Goal: Complete application form: Complete application form

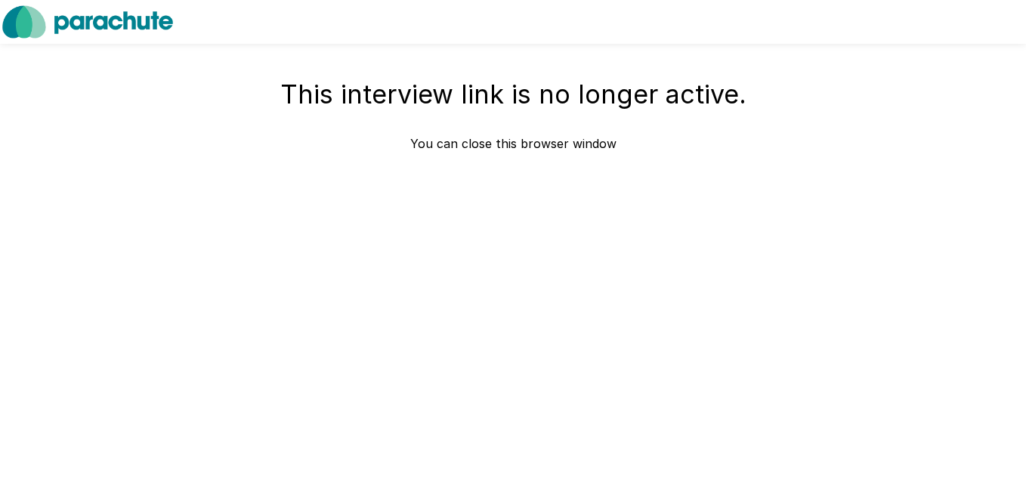
click at [484, 145] on p "You can close this browser window" at bounding box center [513, 144] width 206 height 18
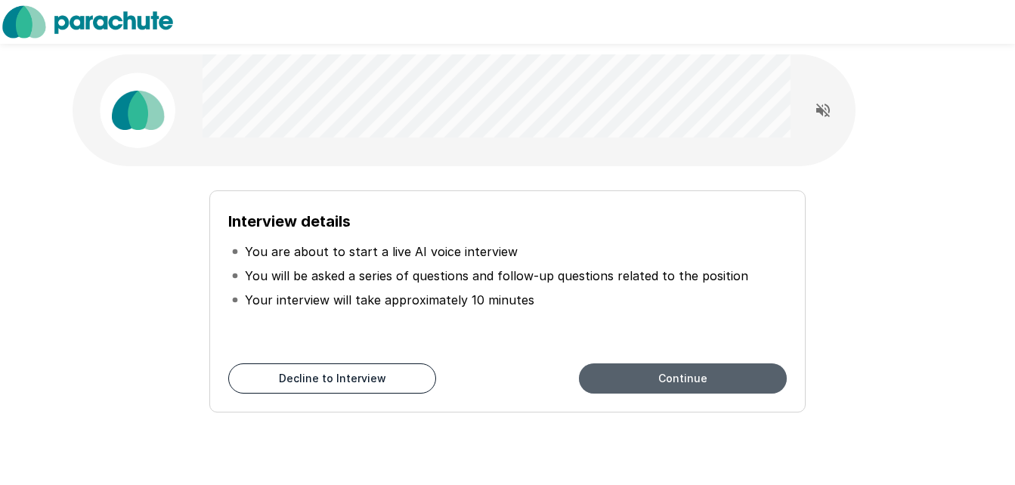
click at [622, 382] on button "Continue" at bounding box center [683, 379] width 208 height 30
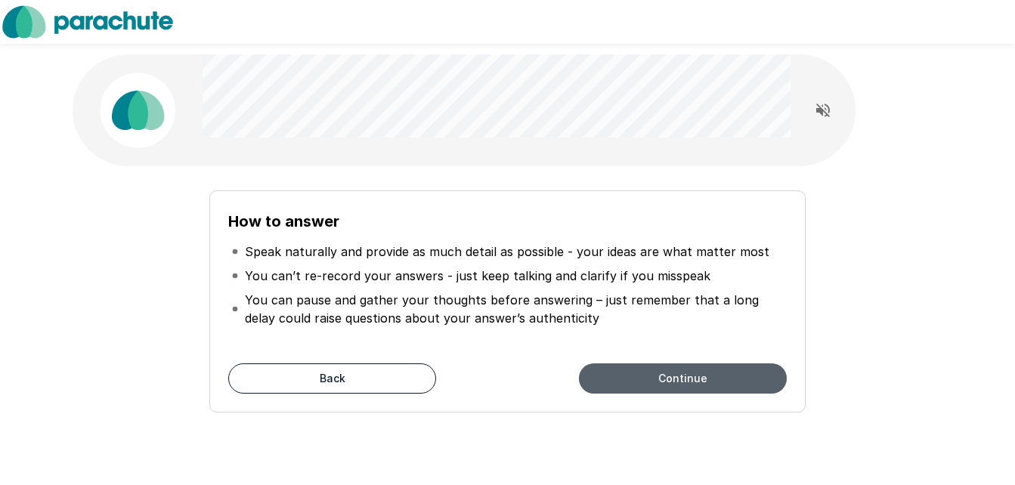
click at [622, 382] on button "Continue" at bounding box center [683, 379] width 208 height 30
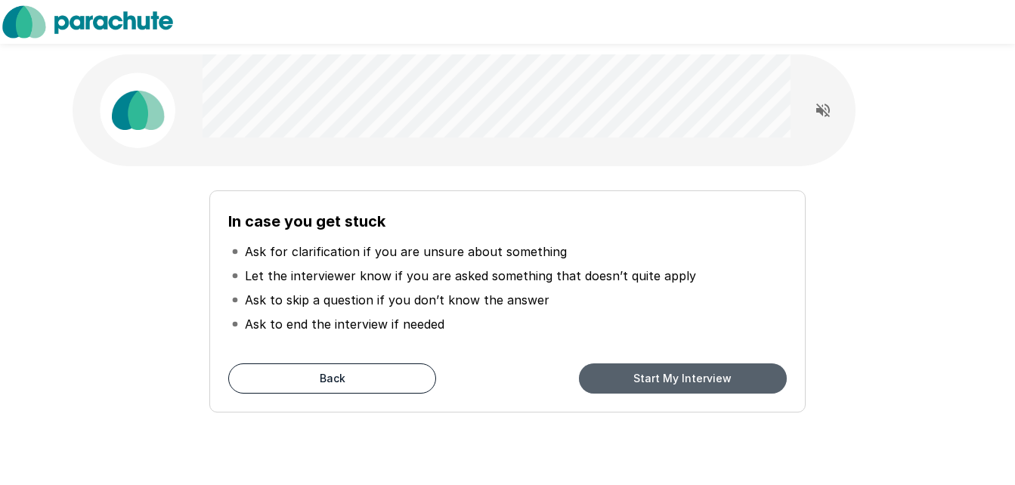
click at [622, 382] on button "Start My Interview" at bounding box center [683, 379] width 208 height 30
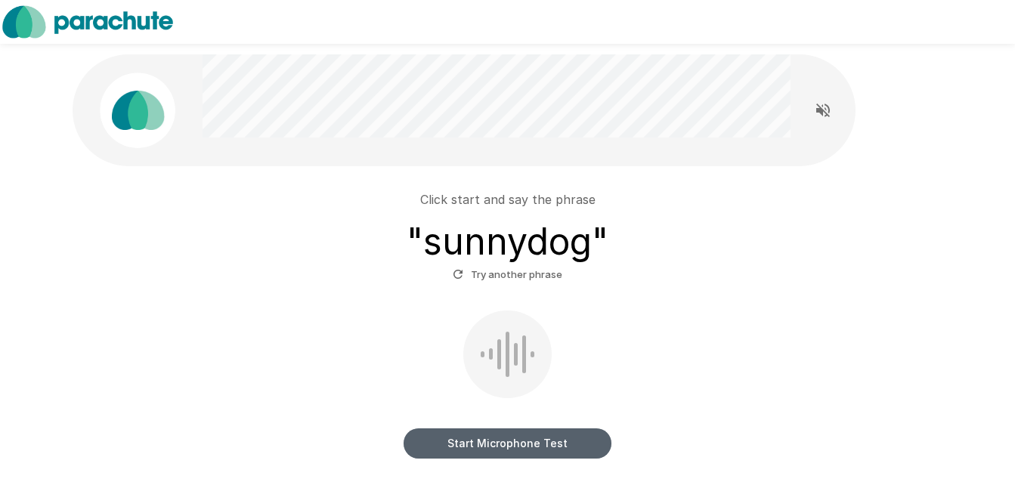
click at [512, 443] on button "Start Microphone Test" at bounding box center [508, 444] width 208 height 30
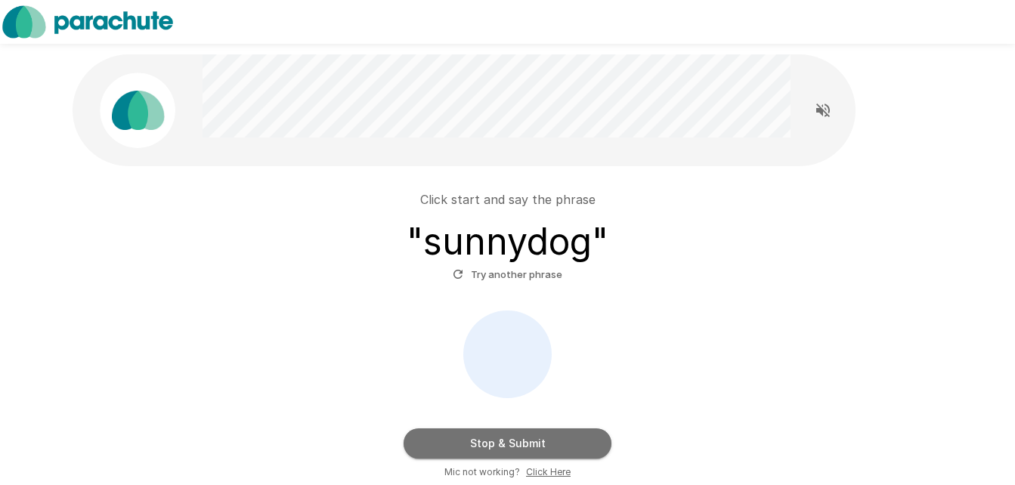
click at [512, 443] on button "Stop & Submit" at bounding box center [508, 444] width 208 height 30
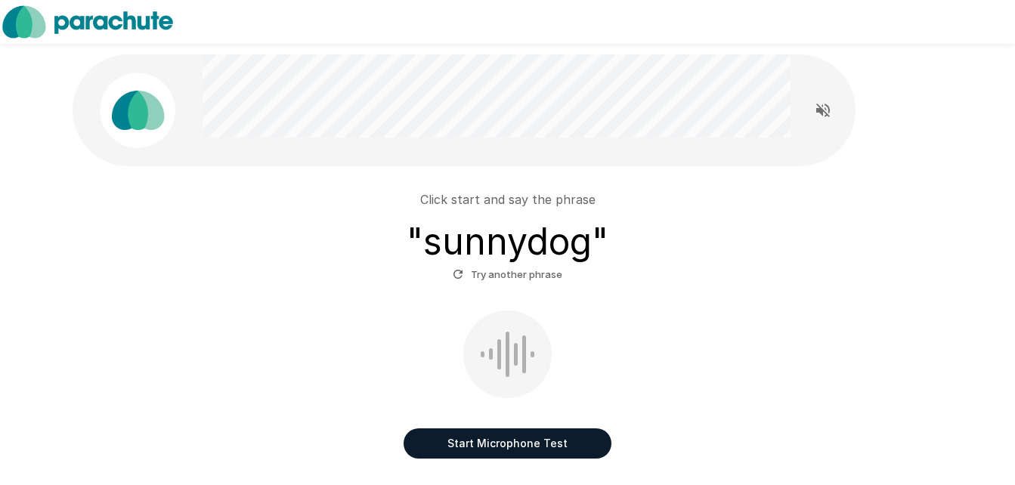
click at [512, 443] on button "Start Microphone Test" at bounding box center [508, 444] width 208 height 30
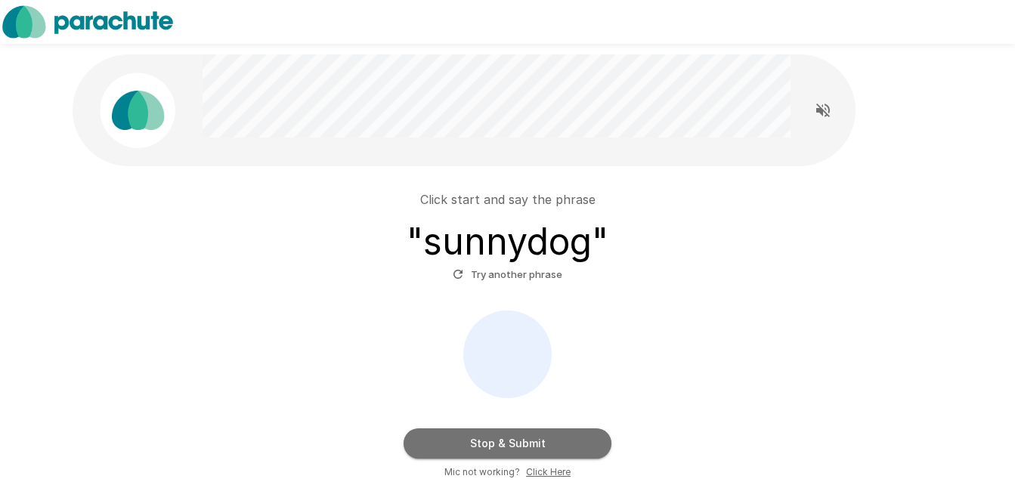
click at [512, 443] on button "Stop & Submit" at bounding box center [508, 444] width 208 height 30
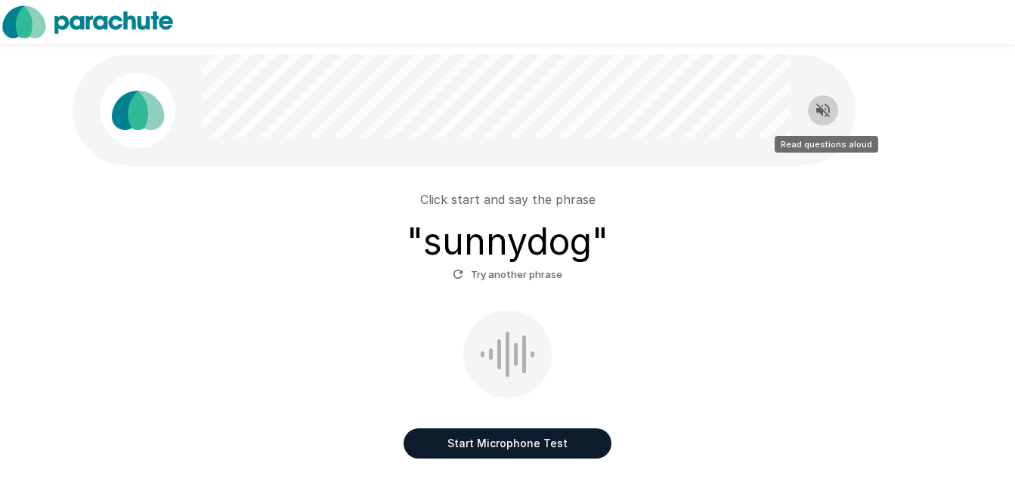
click at [821, 110] on icon "Read questions aloud" at bounding box center [823, 111] width 14 height 14
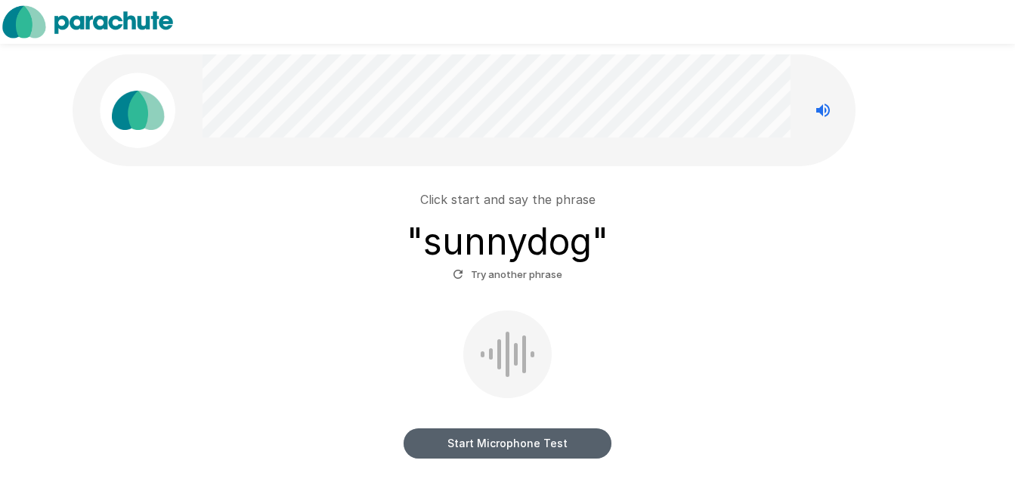
click at [498, 436] on button "Start Microphone Test" at bounding box center [508, 444] width 208 height 30
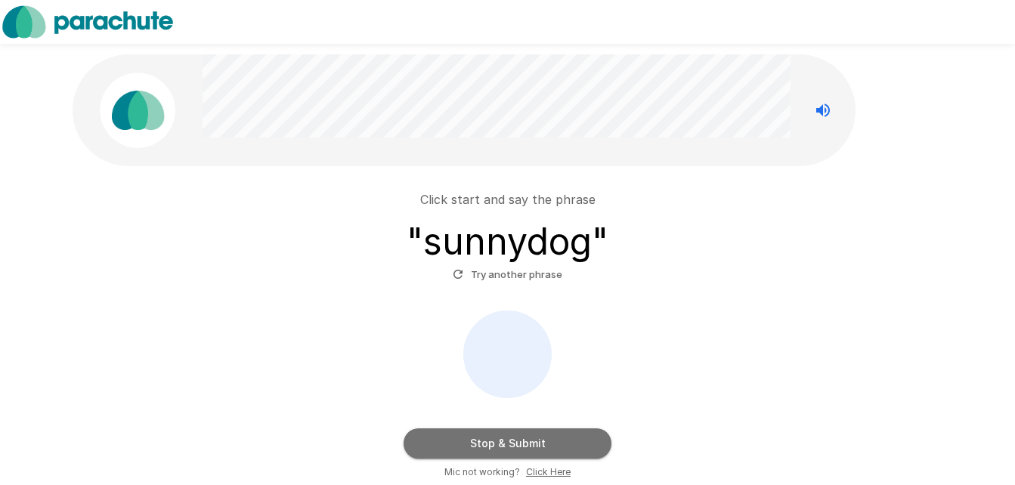
click at [498, 436] on button "Stop & Submit" at bounding box center [508, 444] width 208 height 30
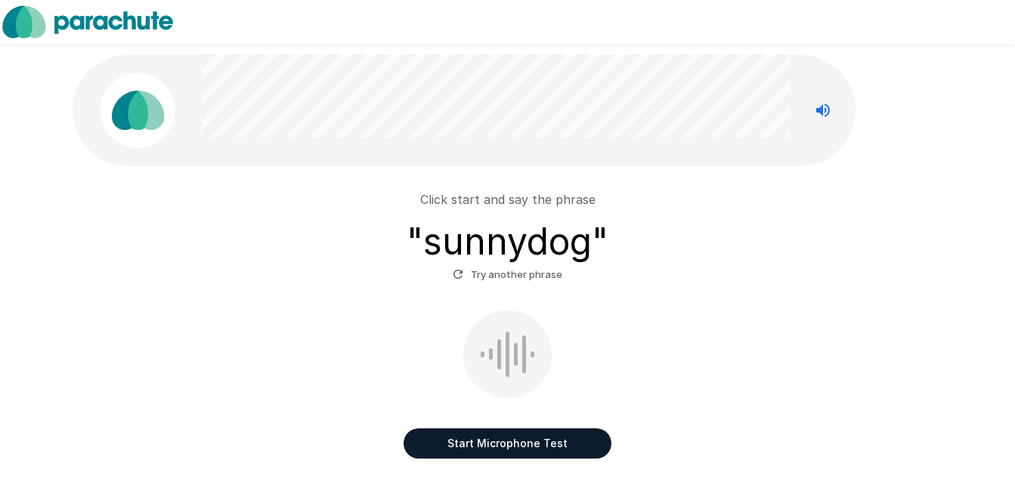
click at [498, 436] on button "Start Microphone Test" at bounding box center [508, 444] width 208 height 30
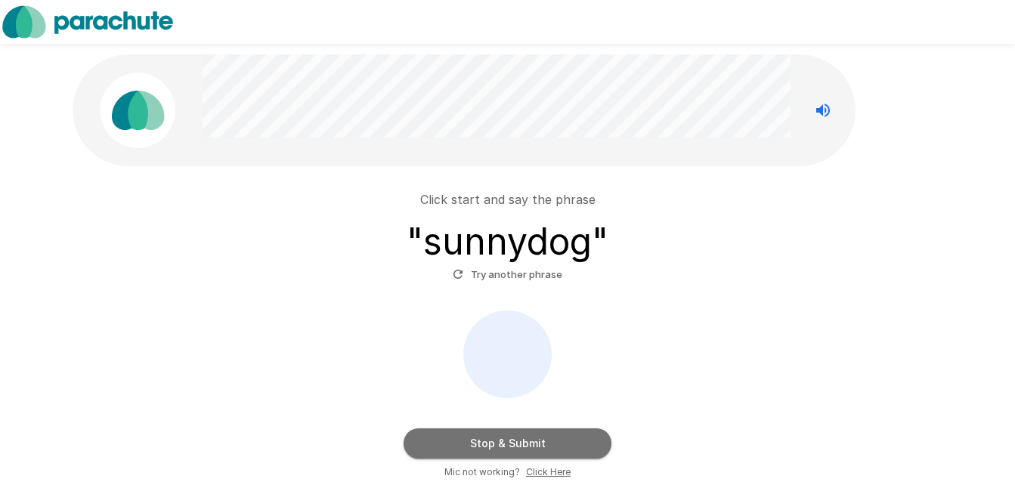
click at [498, 436] on button "Stop & Submit" at bounding box center [508, 444] width 208 height 30
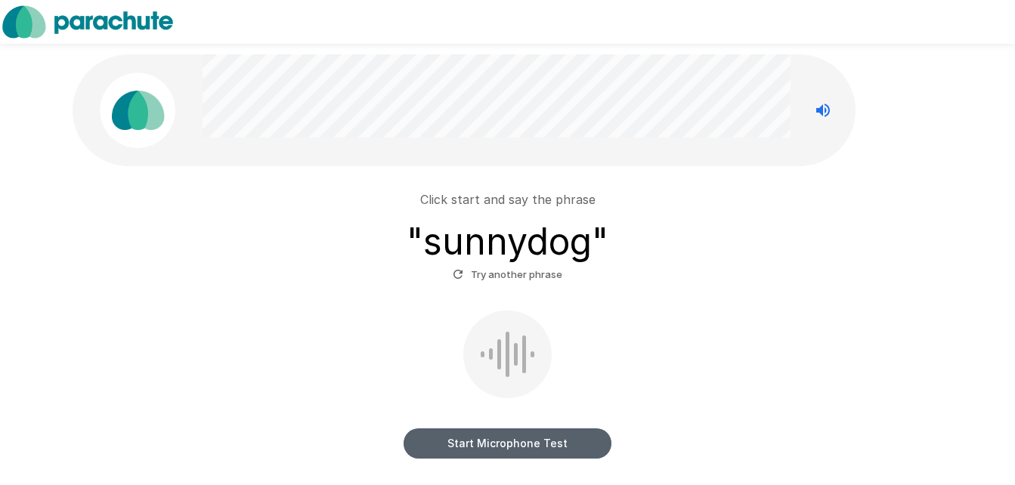
click at [498, 436] on button "Start Microphone Test" at bounding box center [508, 444] width 208 height 30
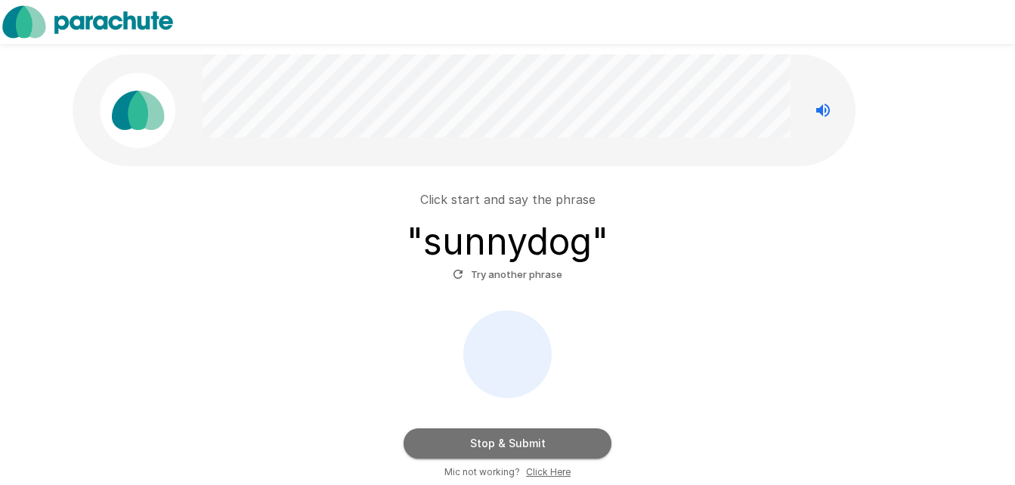
click at [498, 436] on button "Stop & Submit" at bounding box center [508, 444] width 208 height 30
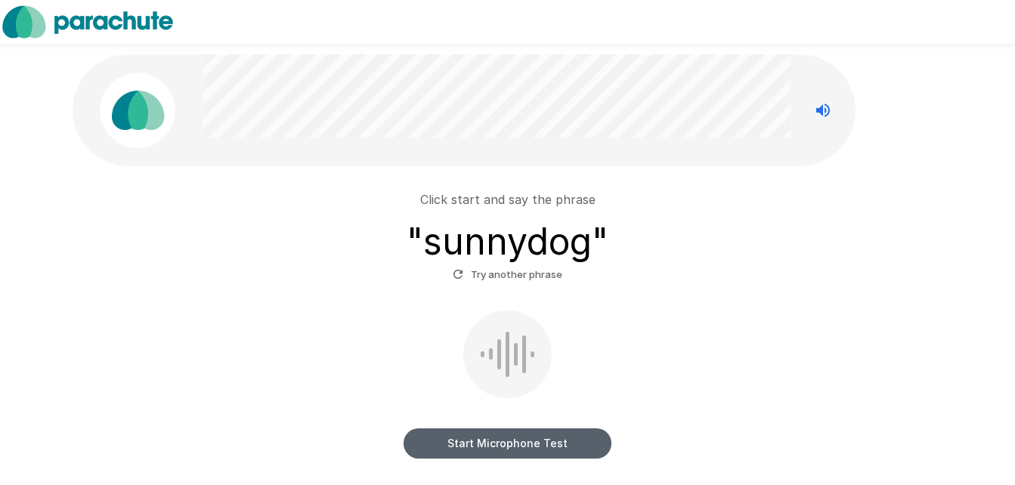
click at [497, 440] on button "Start Microphone Test" at bounding box center [508, 444] width 208 height 30
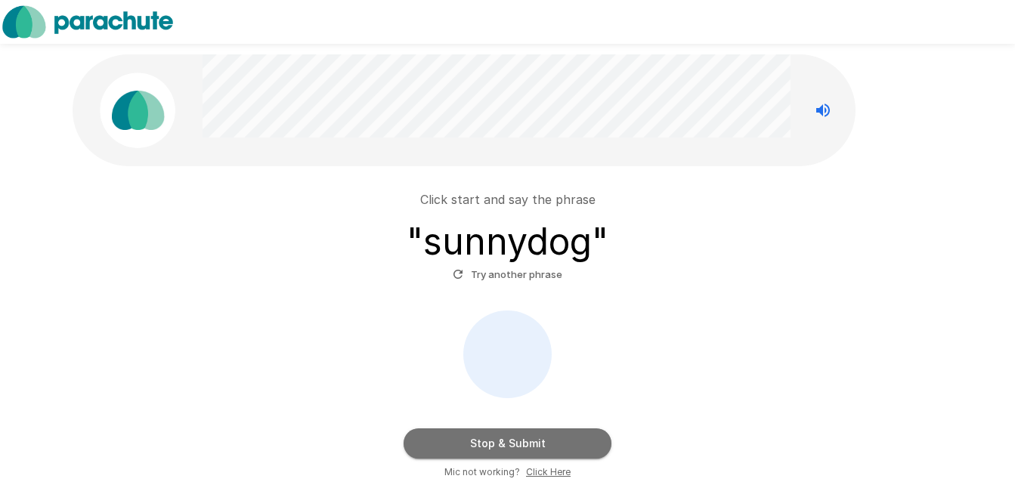
click at [497, 440] on button "Stop & Submit" at bounding box center [508, 444] width 208 height 30
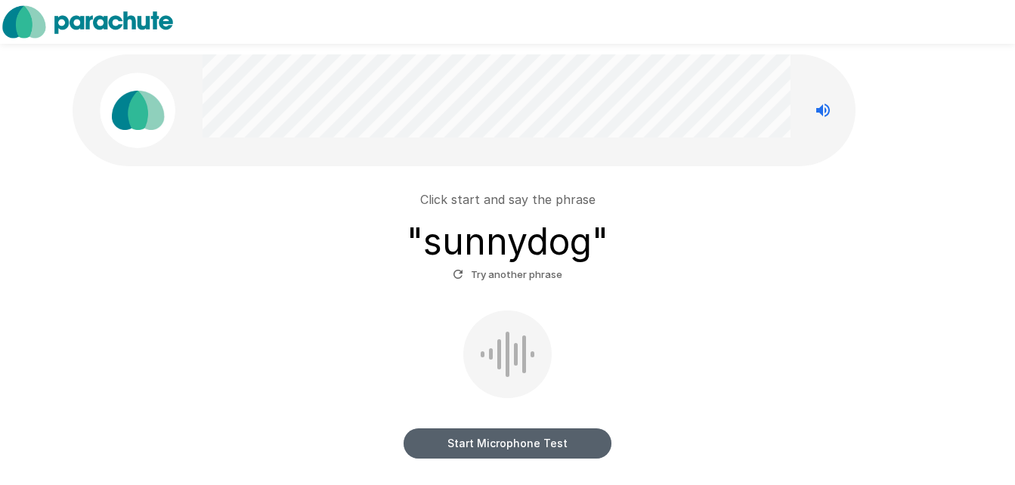
click at [491, 450] on button "Start Microphone Test" at bounding box center [508, 444] width 208 height 30
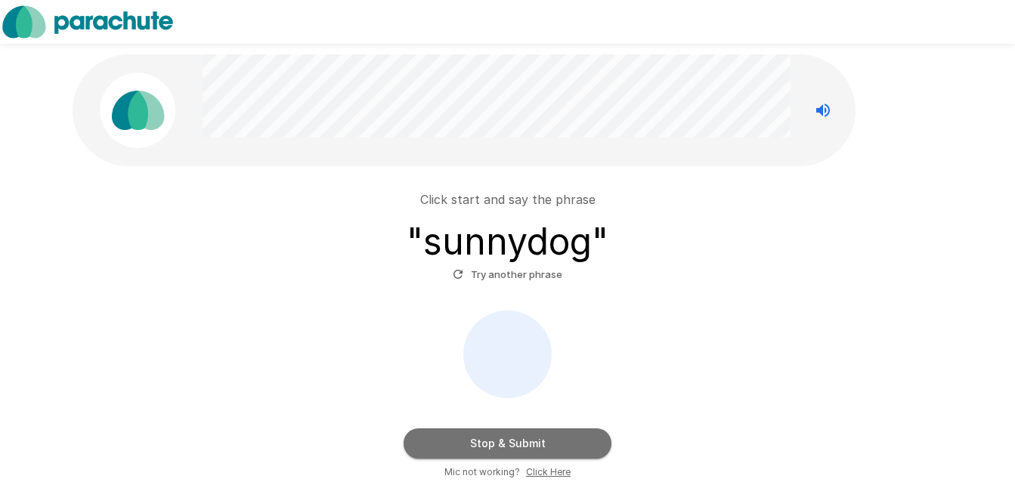
click at [491, 450] on button "Stop & Submit" at bounding box center [508, 444] width 208 height 30
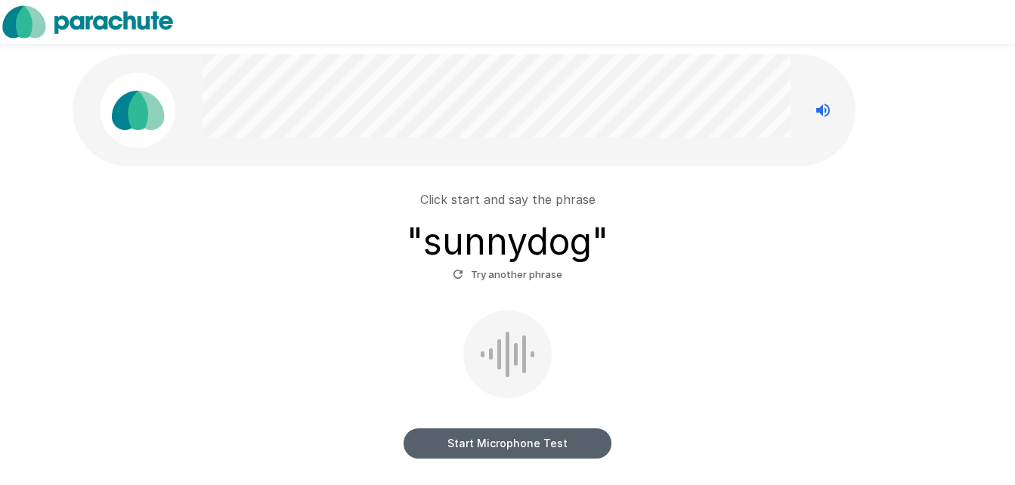
click at [491, 450] on button "Start Microphone Test" at bounding box center [508, 444] width 208 height 30
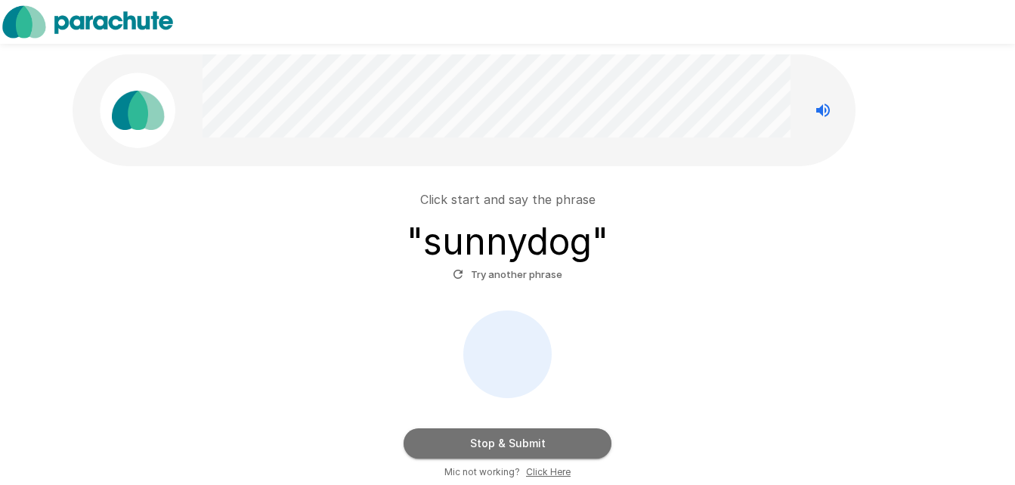
click at [491, 440] on button "Stop & Submit" at bounding box center [508, 444] width 208 height 30
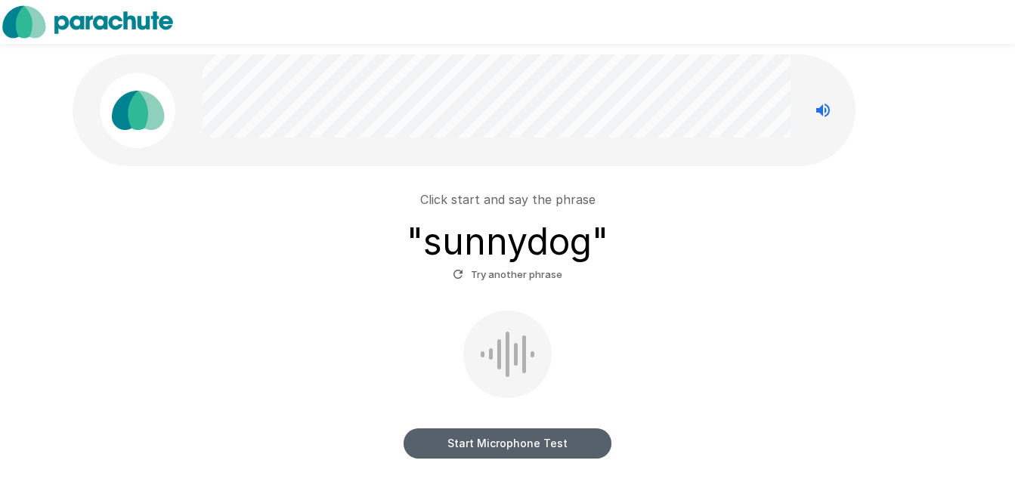
click at [491, 440] on button "Start Microphone Test" at bounding box center [508, 444] width 208 height 30
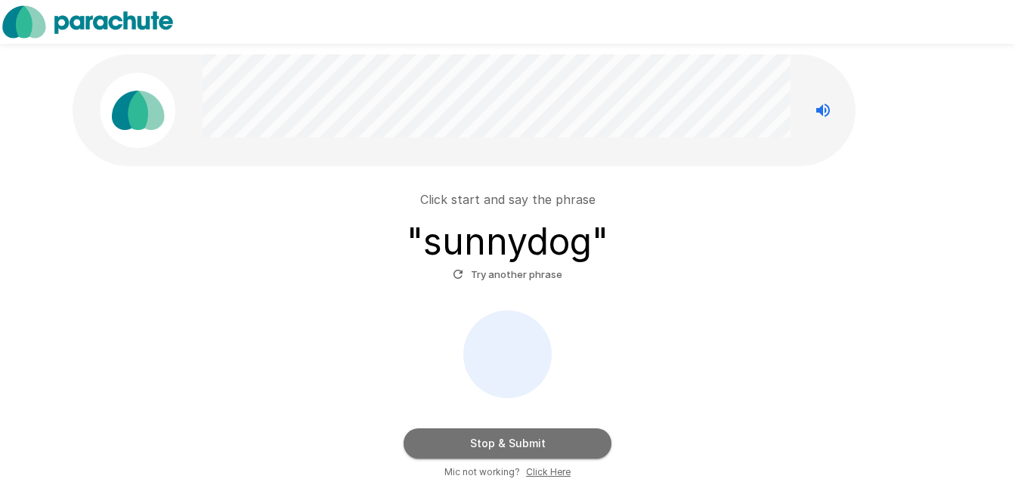
click at [491, 440] on button "Stop & Submit" at bounding box center [508, 444] width 208 height 30
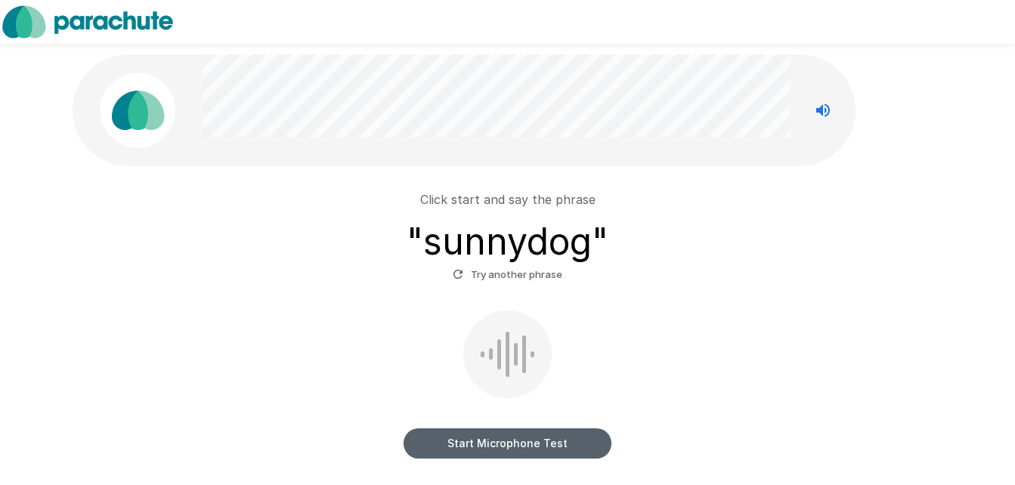
click at [531, 442] on button "Start Microphone Test" at bounding box center [508, 444] width 208 height 30
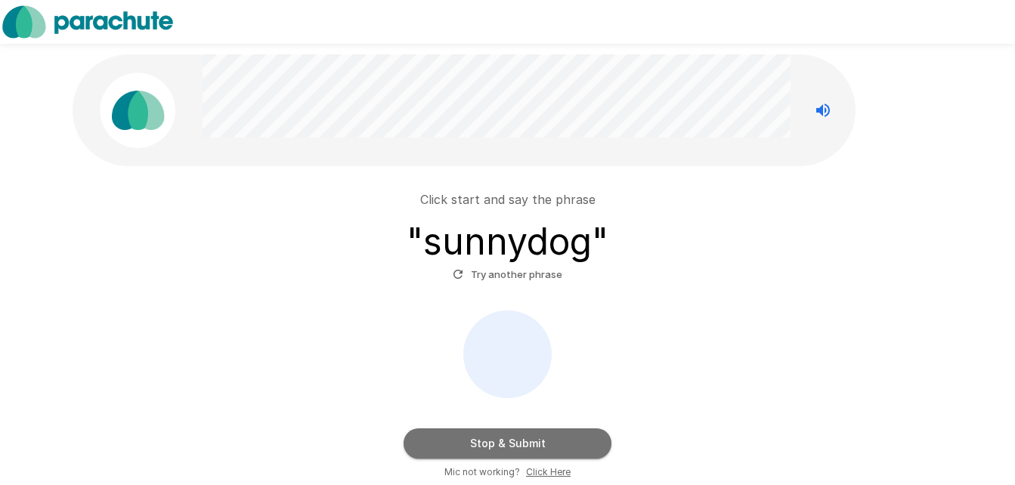
click at [531, 442] on button "Stop & Submit" at bounding box center [508, 444] width 208 height 30
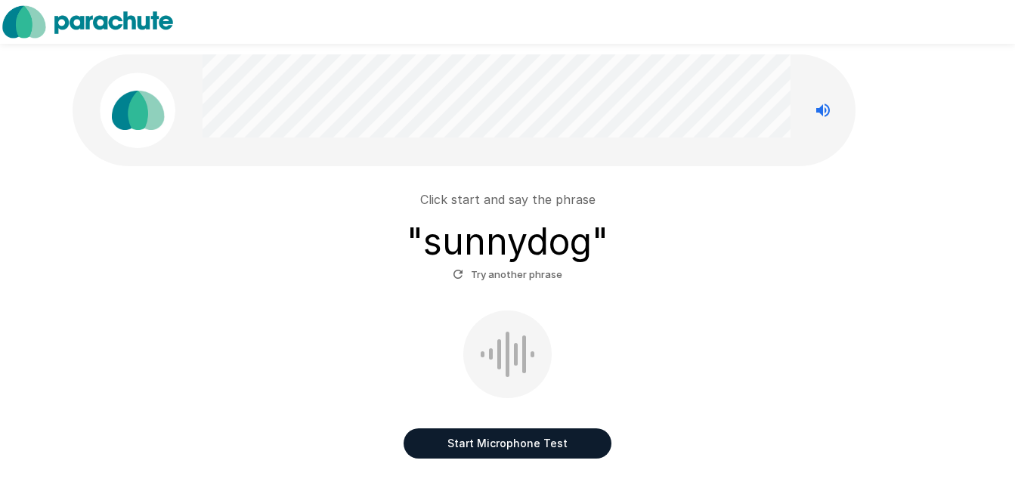
scroll to position [143, 0]
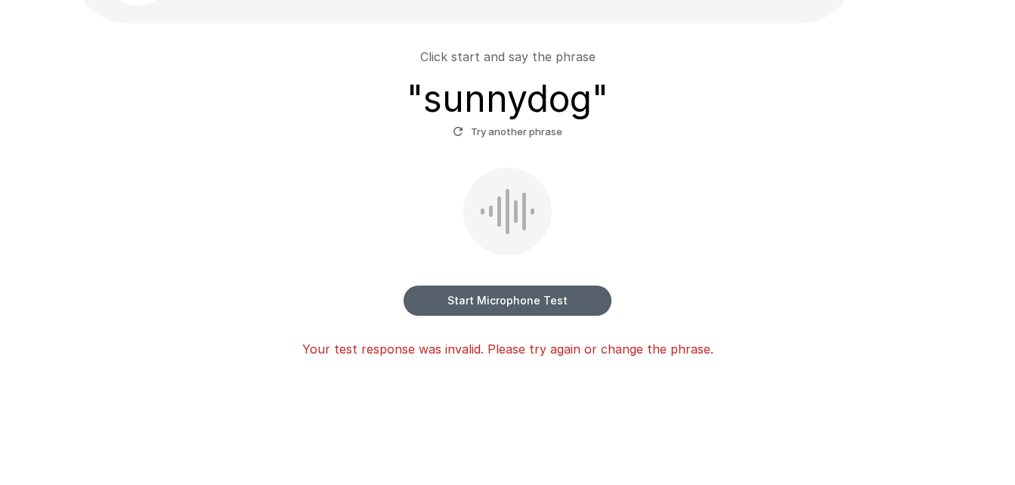
click at [451, 311] on button "Start Microphone Test" at bounding box center [508, 301] width 208 height 30
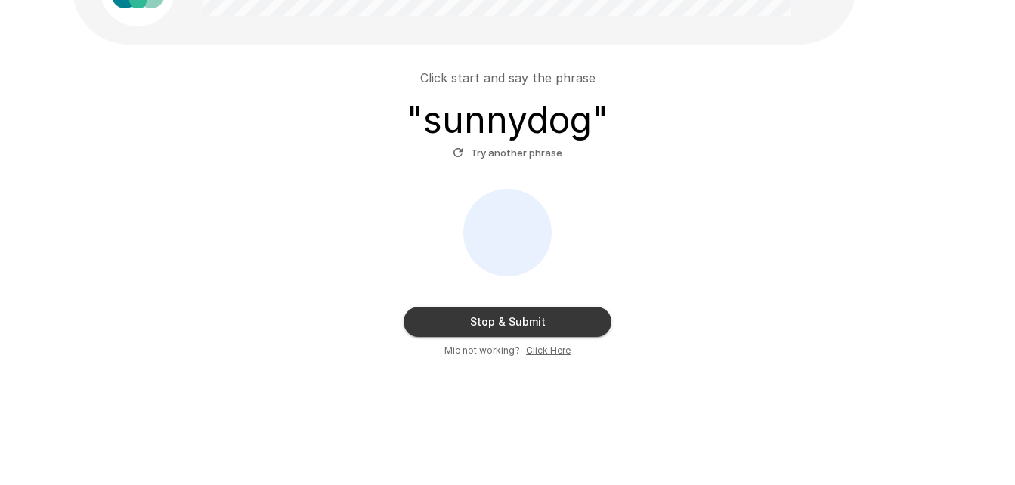
scroll to position [122, 0]
click at [488, 327] on button "Stop & Submit" at bounding box center [508, 322] width 208 height 30
